Goal: Task Accomplishment & Management: Use online tool/utility

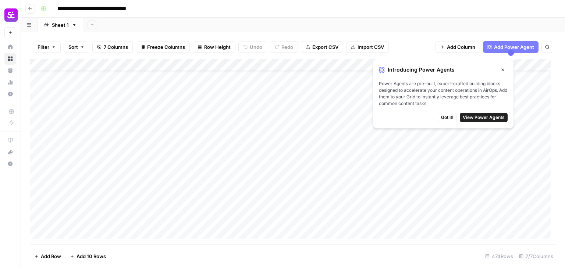
scroll to position [74, 0]
click at [505, 69] on button "Close" at bounding box center [503, 70] width 10 height 10
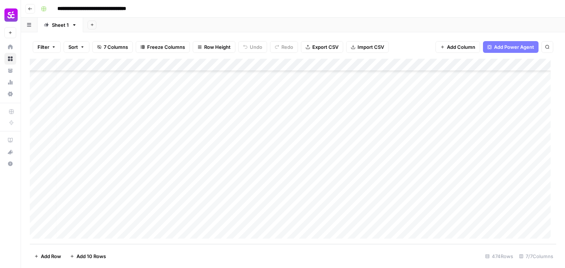
scroll to position [5769, 0]
click at [112, 185] on div "Add Column" at bounding box center [293, 152] width 526 height 186
click at [115, 48] on span "7 Columns" at bounding box center [116, 46] width 24 height 7
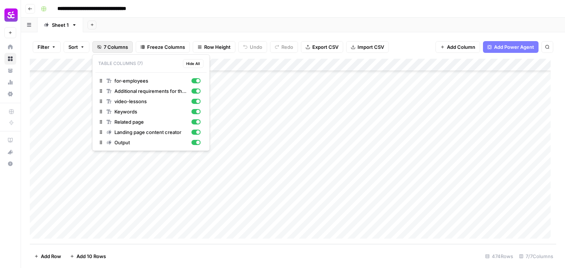
click at [115, 48] on span "7 Columns" at bounding box center [116, 46] width 24 height 7
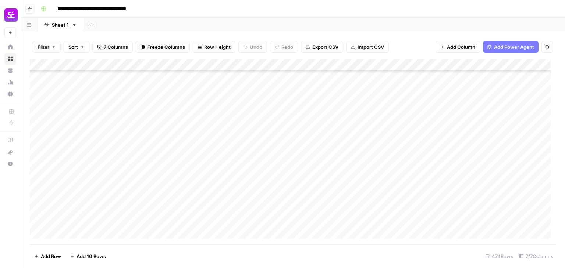
click at [97, 173] on div "Add Column" at bounding box center [293, 152] width 526 height 186
click at [409, 92] on div "Add Column" at bounding box center [293, 152] width 526 height 186
click at [436, 94] on div "Add Column" at bounding box center [293, 152] width 526 height 186
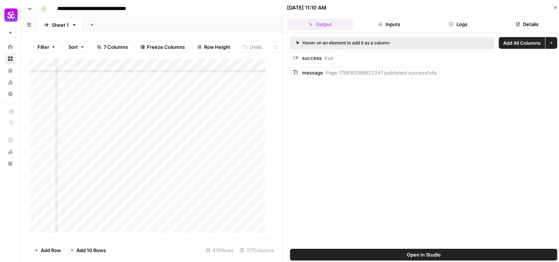
click at [554, 6] on icon "button" at bounding box center [555, 8] width 4 height 4
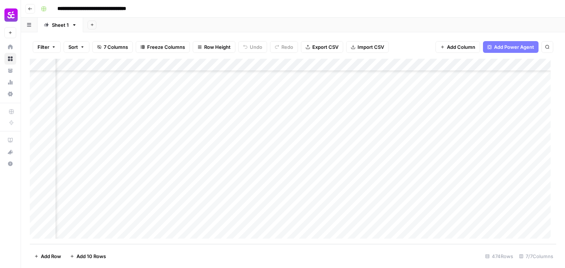
scroll to position [5769, 122]
